Goal: Information Seeking & Learning: Find contact information

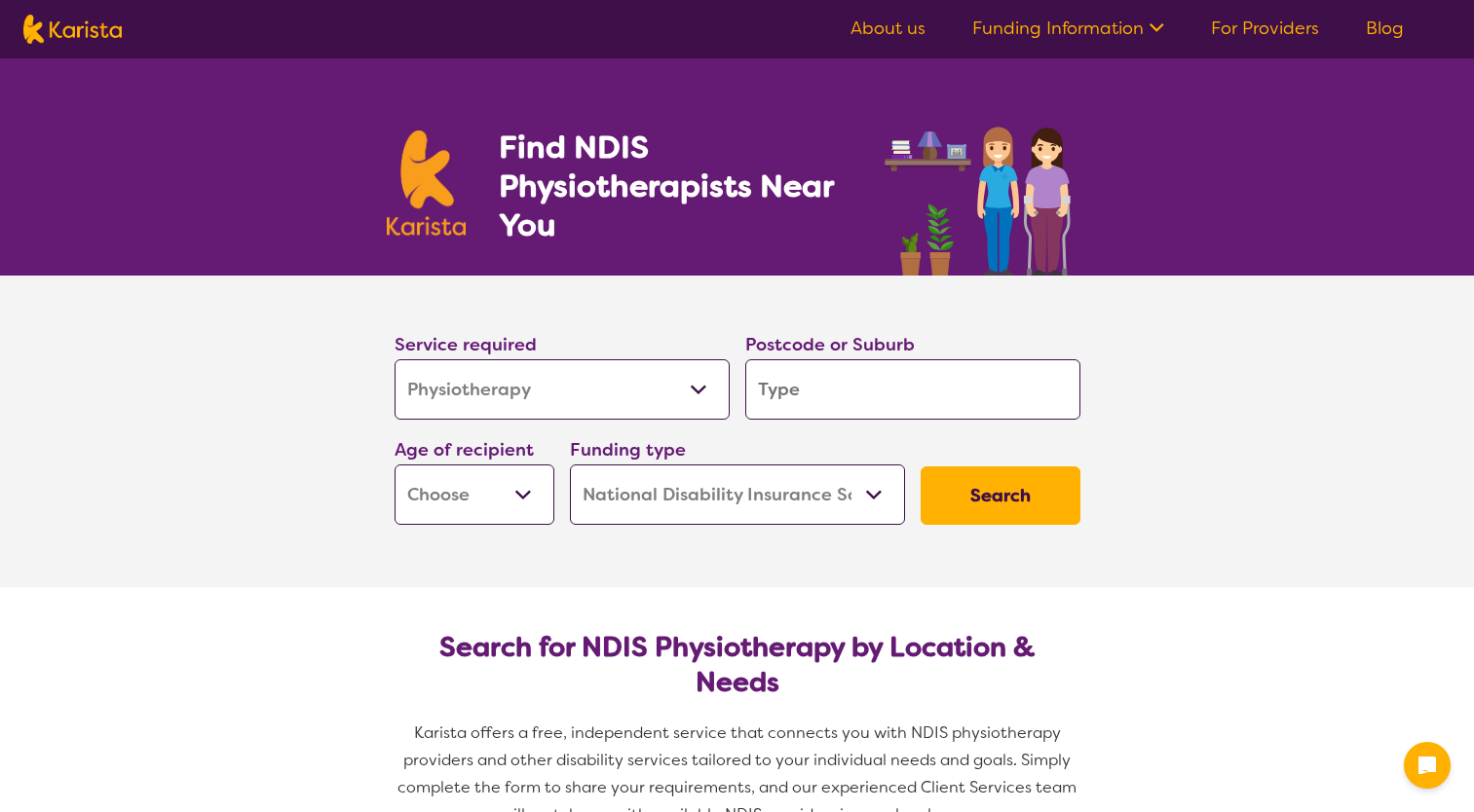
select select "Physiotherapy"
select select "NDIS"
select select "Physiotherapy"
select select "NDIS"
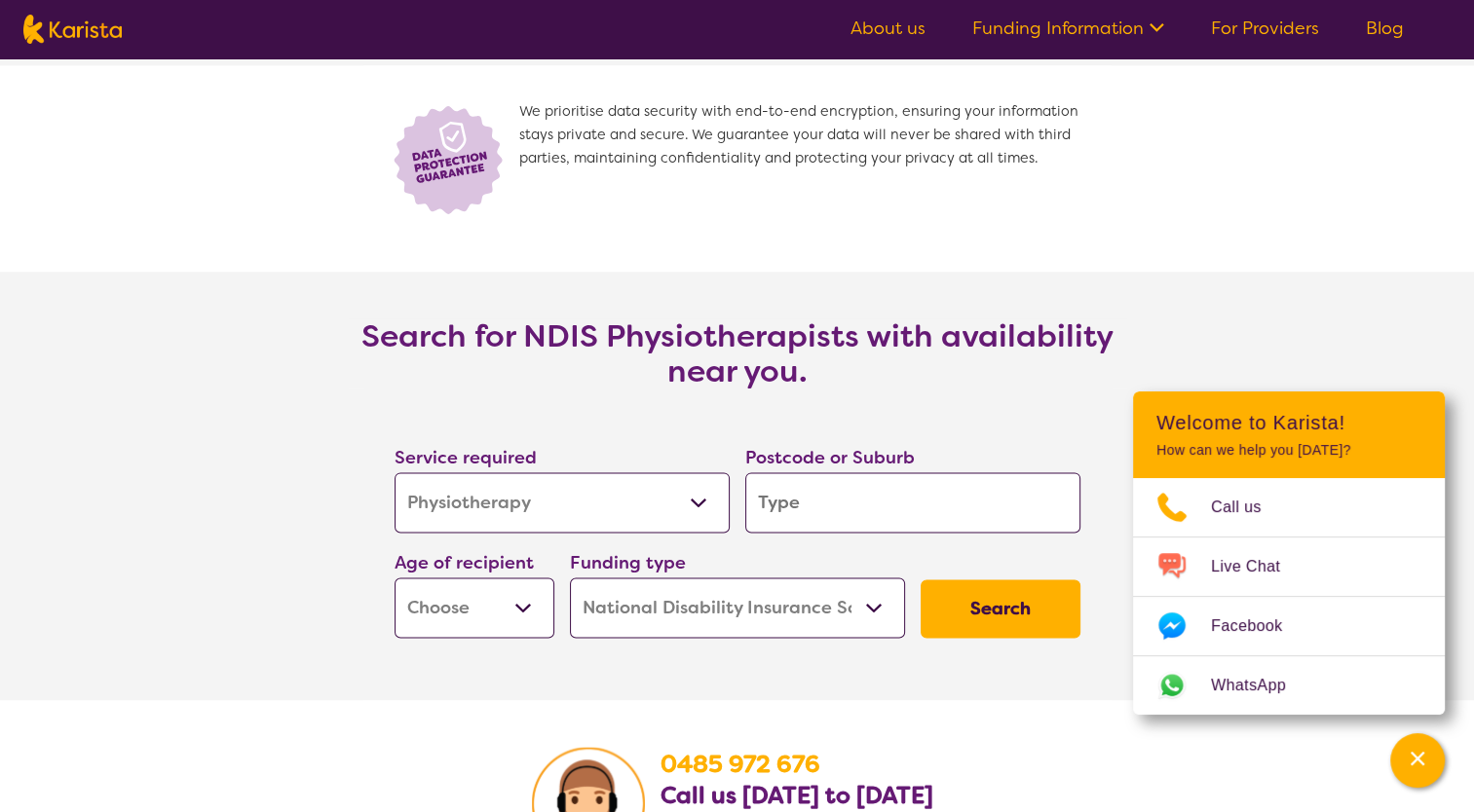
scroll to position [2726, 0]
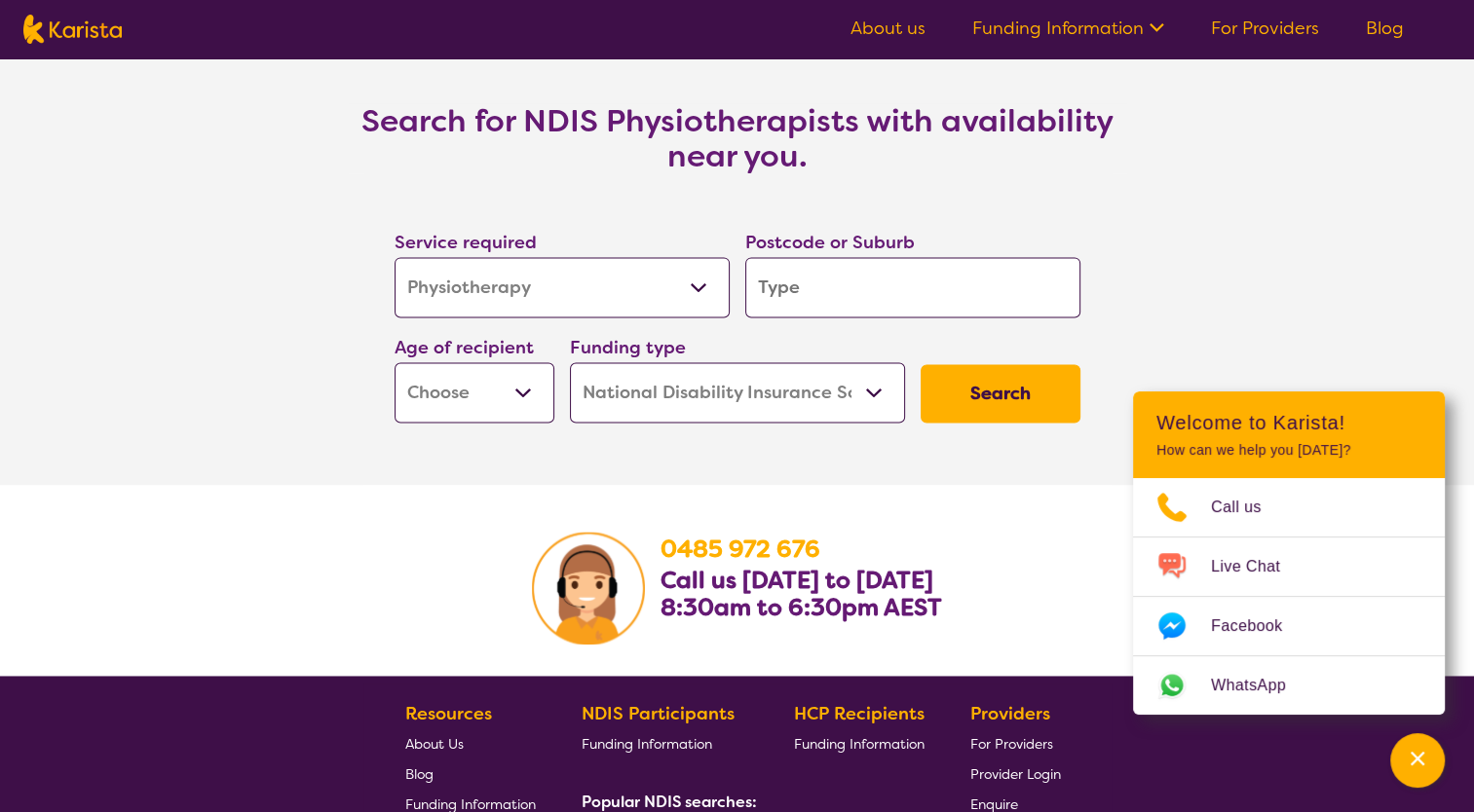
drag, startPoint x: 771, startPoint y: 294, endPoint x: 782, endPoint y: 286, distance: 13.6
click at [795, 293] on input "search" at bounding box center [912, 287] width 335 height 61
click at [674, 294] on select "Allied Health Assistant Assessment (ADHD or Autism) Behaviour support Counselli…" at bounding box center [561, 287] width 335 height 61
click at [394, 257] on select "Allied Health Assistant Assessment (ADHD or Autism) Behaviour support Counselli…" at bounding box center [561, 287] width 335 height 61
click at [803, 305] on input "search" at bounding box center [912, 287] width 335 height 61
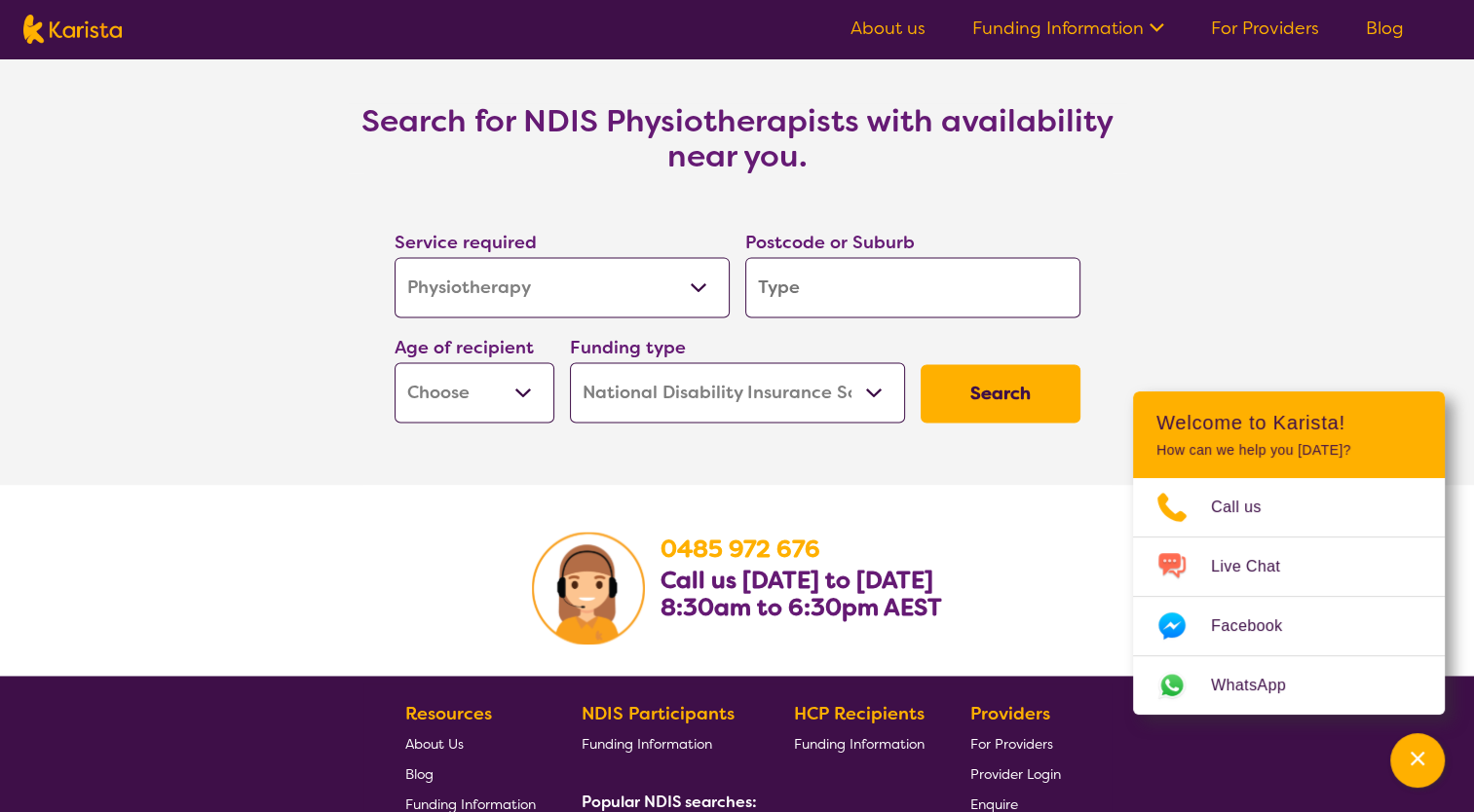
type input "3"
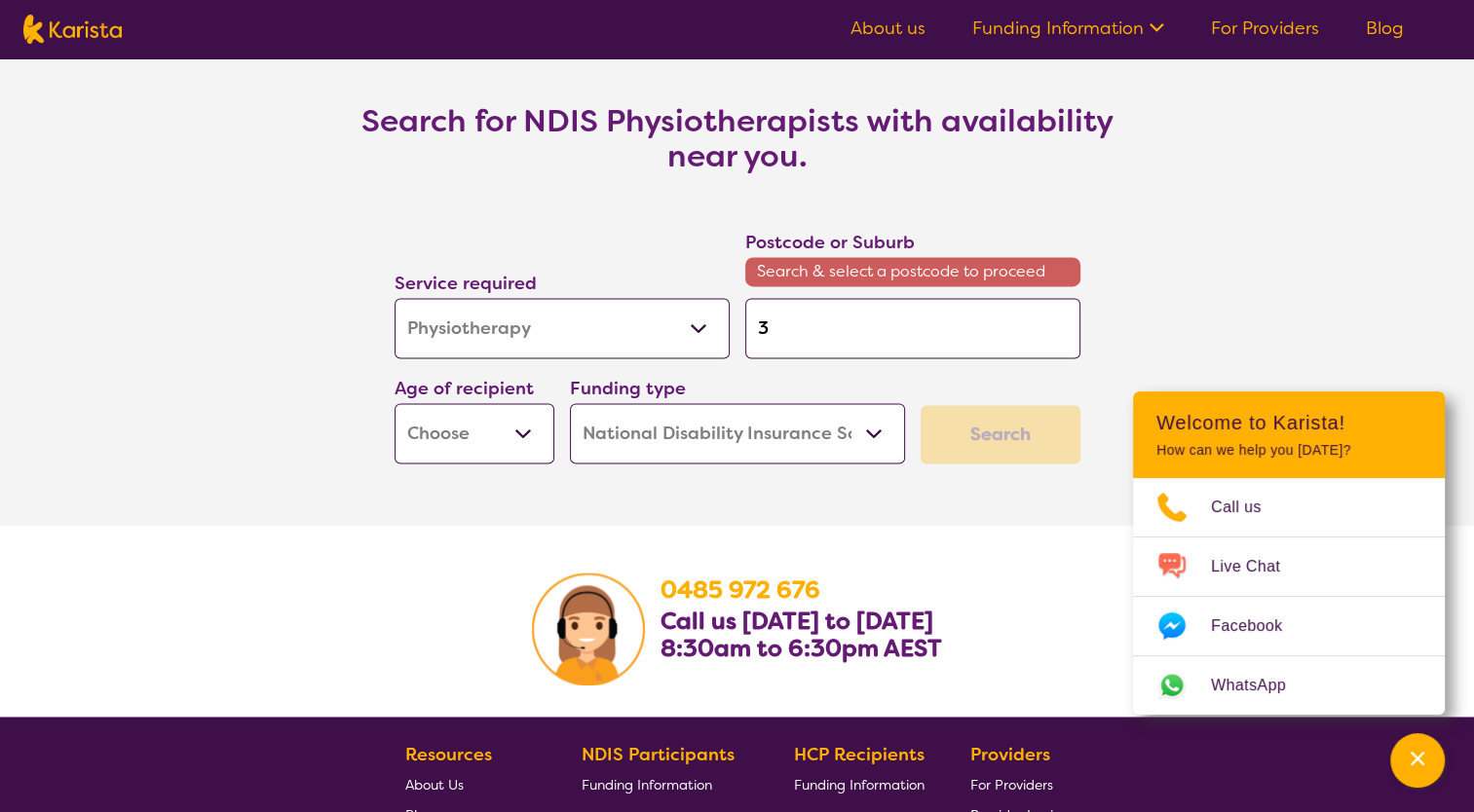
type input "38"
type input "381"
type input "3810"
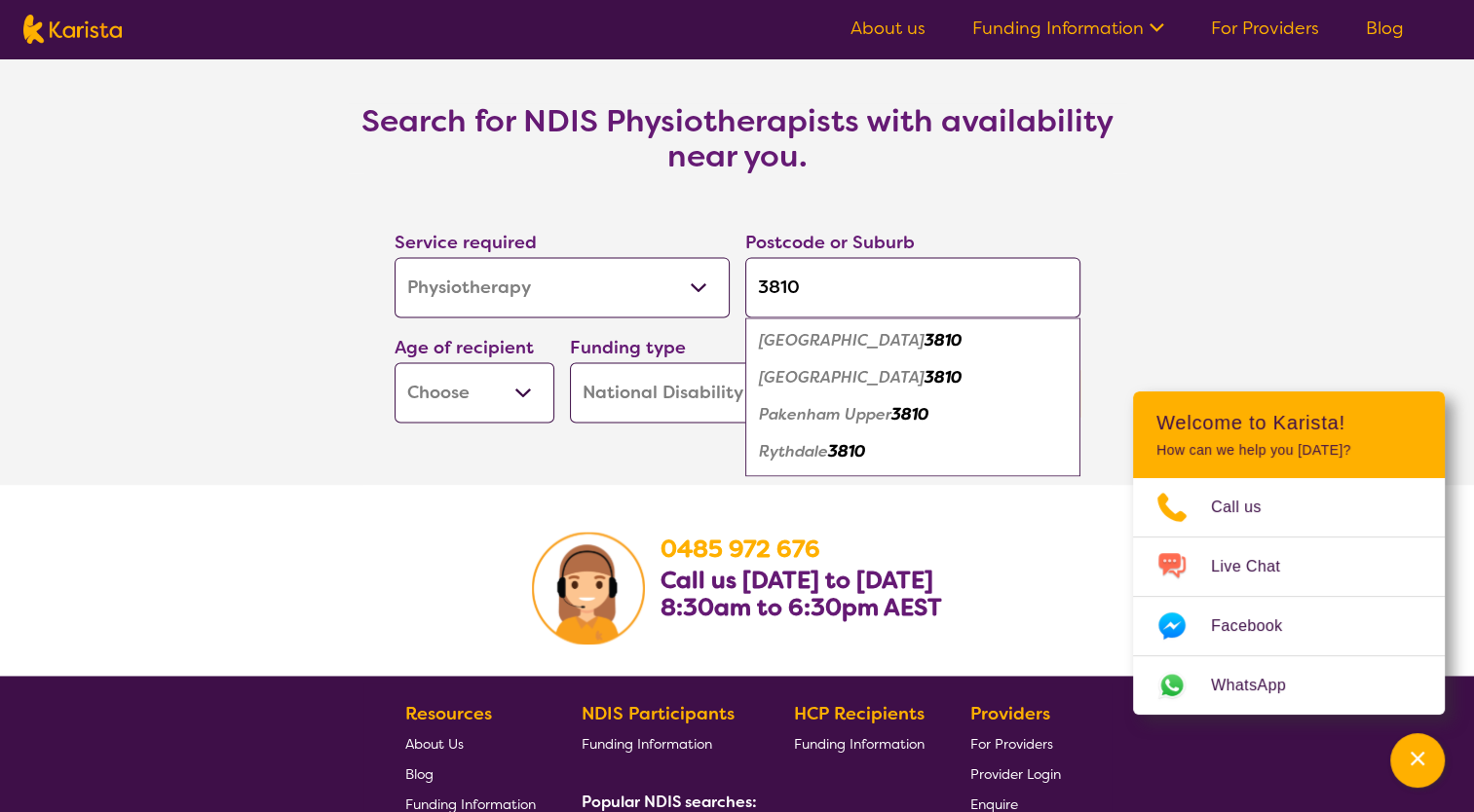
type input "3810"
click at [925, 338] on em "3810" at bounding box center [943, 339] width 37 height 21
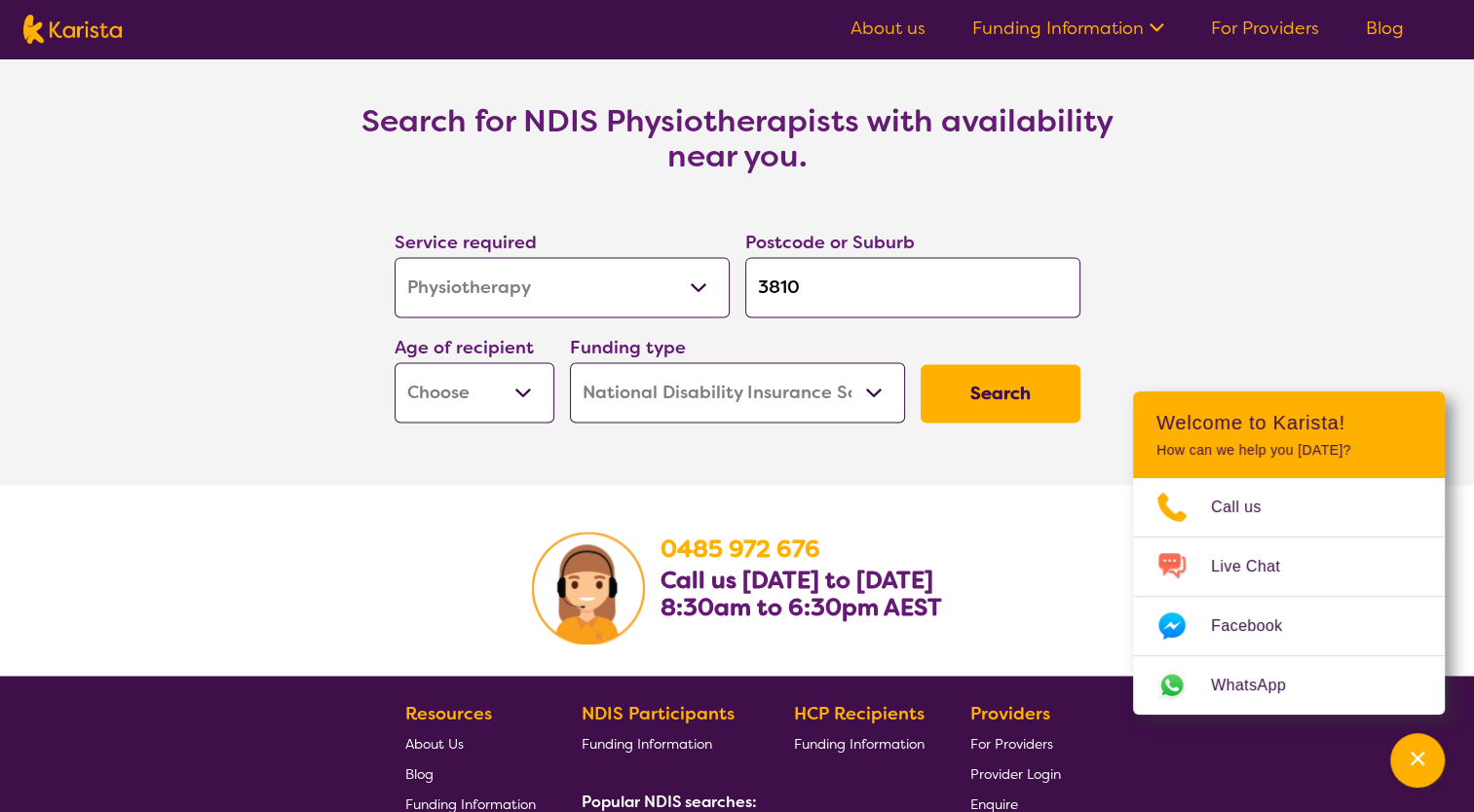
click at [493, 393] on select "Early Childhood - 0 to 9 Child - 10 to 11 Adolescent - 12 to 17 Adult - 18 to 6…" at bounding box center [474, 392] width 160 height 61
select select "EC"
click at [394, 362] on select "Early Childhood - 0 to 9 Child - 10 to 11 Adolescent - 12 to 17 Adult - 18 to 6…" at bounding box center [474, 392] width 160 height 61
select select "EC"
click at [661, 402] on select "Home Care Package (HCP) National Disability Insurance Scheme (NDIS) I don't know" at bounding box center [737, 392] width 335 height 61
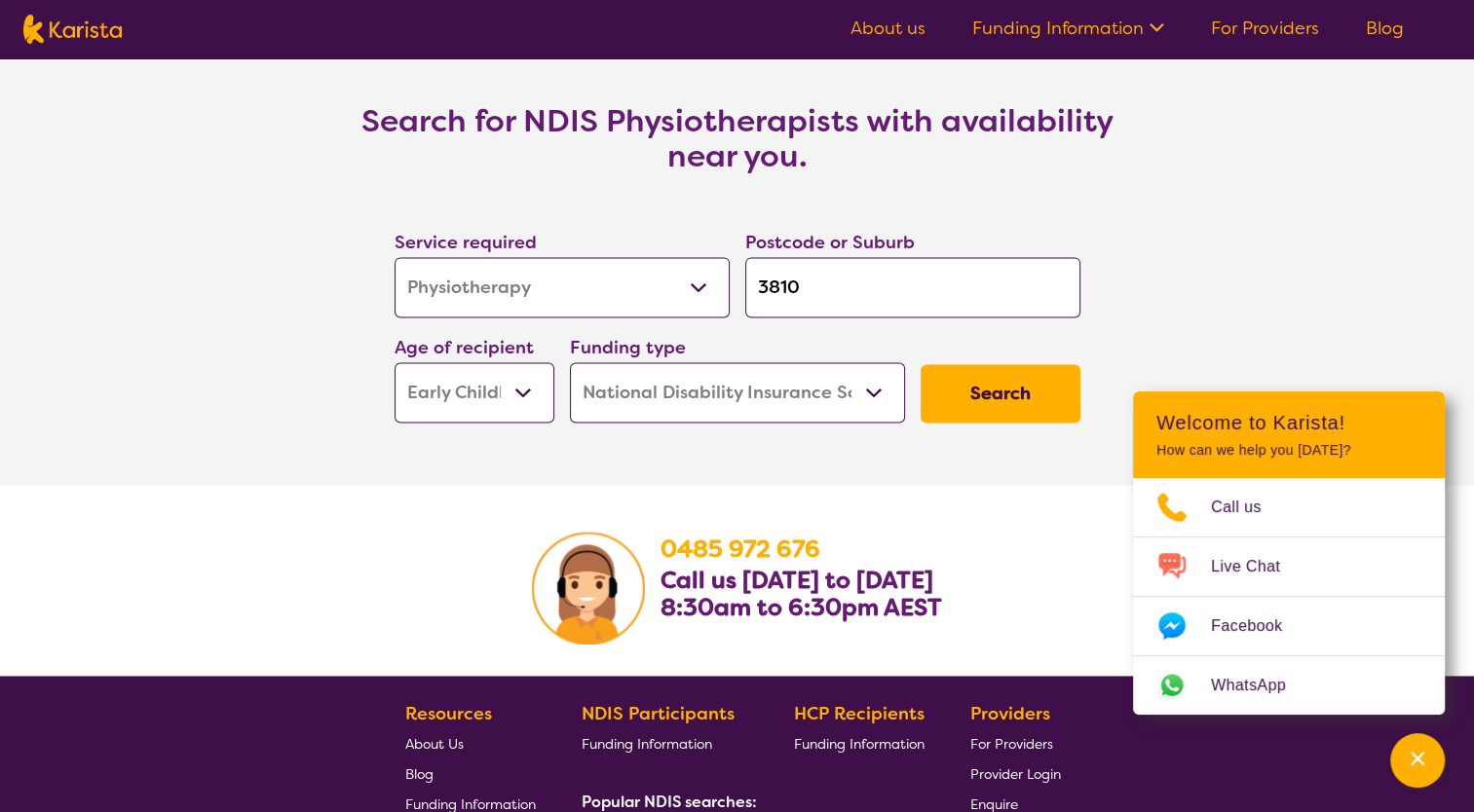
click at [661, 402] on select "Home Care Package (HCP) National Disability Insurance Scheme (NDIS) I don't know" at bounding box center [737, 392] width 335 height 61
click at [997, 403] on button "Search" at bounding box center [1000, 393] width 160 height 59
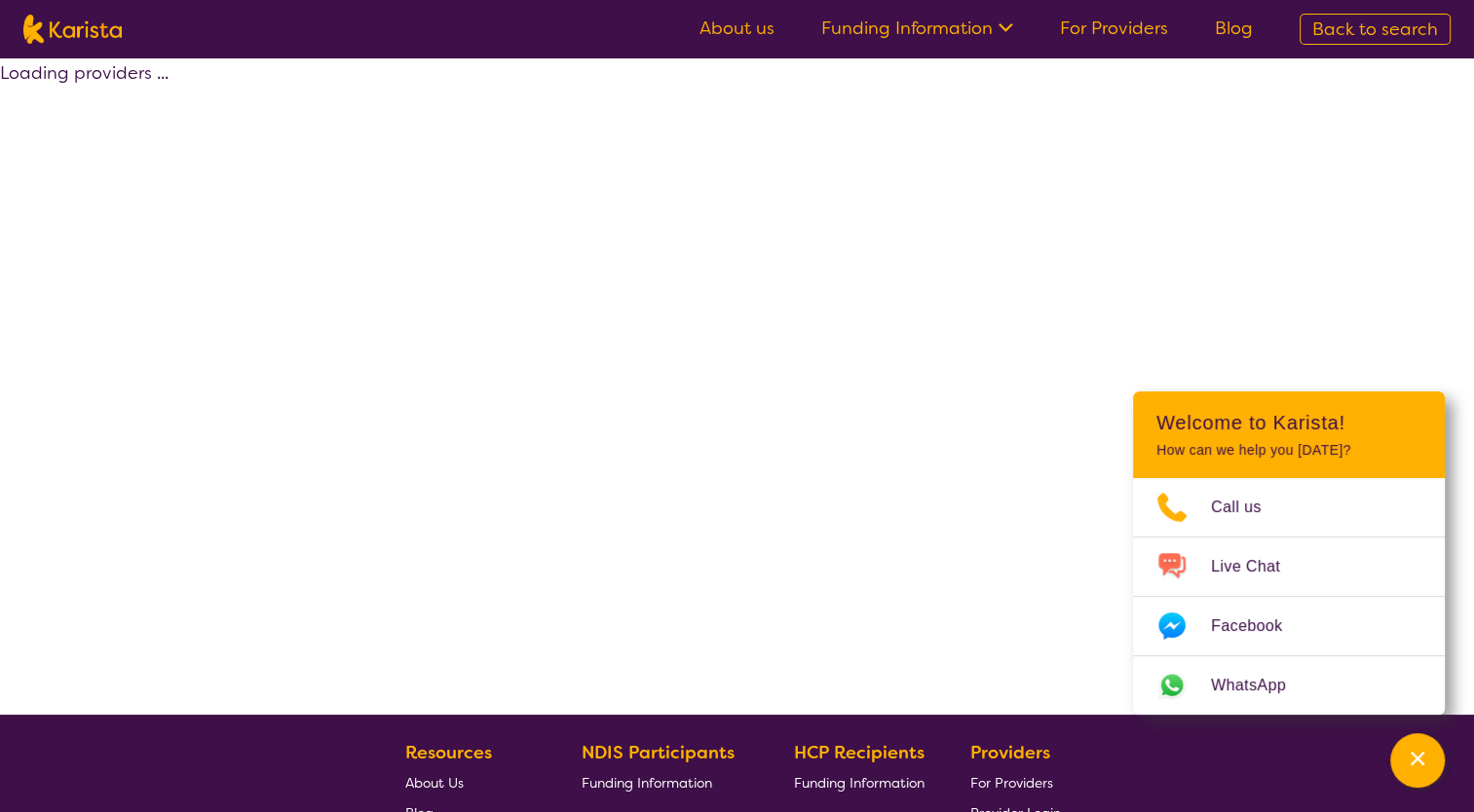
select select "by_score"
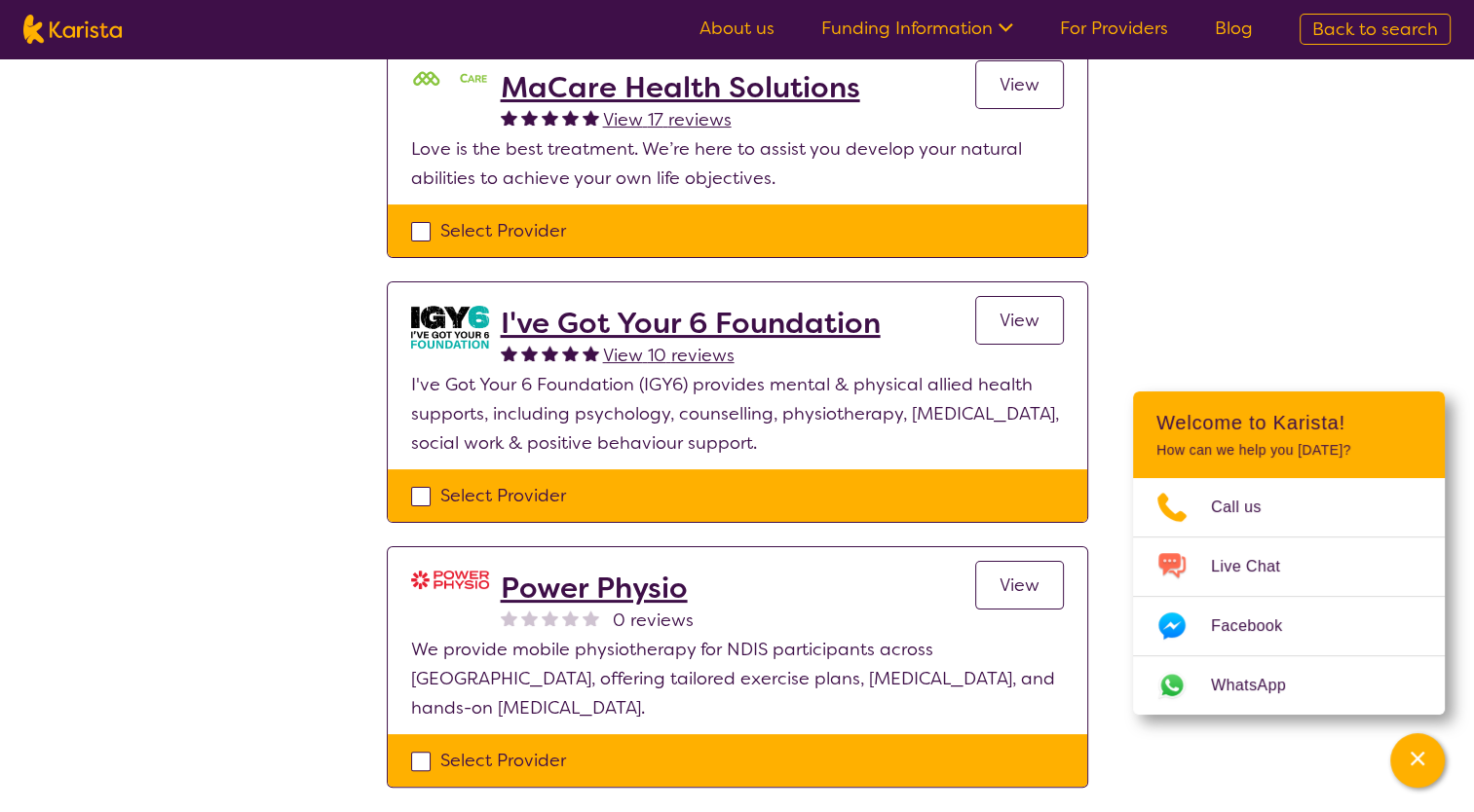
scroll to position [128, 0]
